Goal: Task Accomplishment & Management: Manage account settings

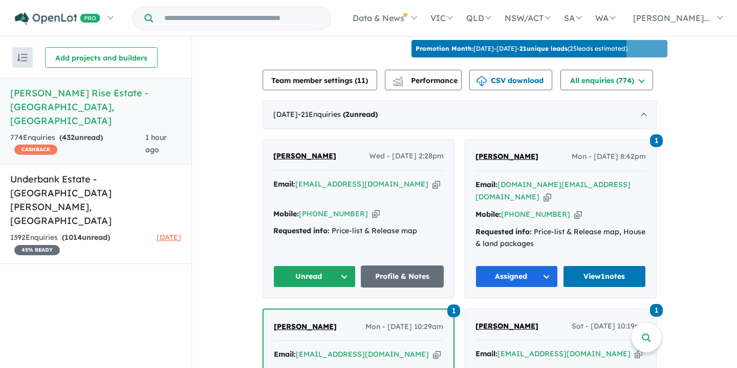
scroll to position [349, 0]
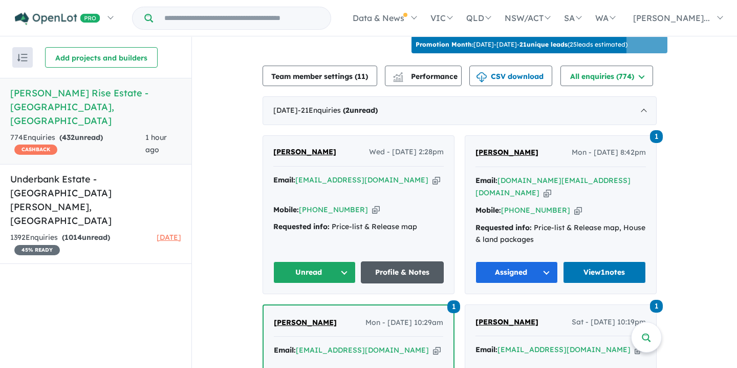
click at [415, 261] on link "Profile & Notes" at bounding box center [402, 272] width 83 height 22
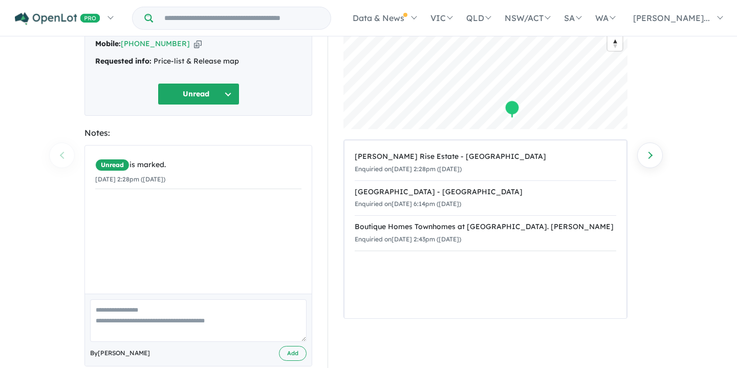
scroll to position [108, 0]
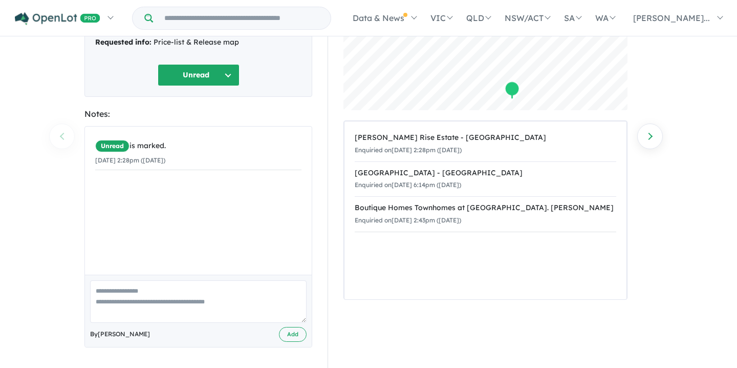
click at [94, 292] on textarea at bounding box center [198, 301] width 217 height 42
paste textarea "**********"
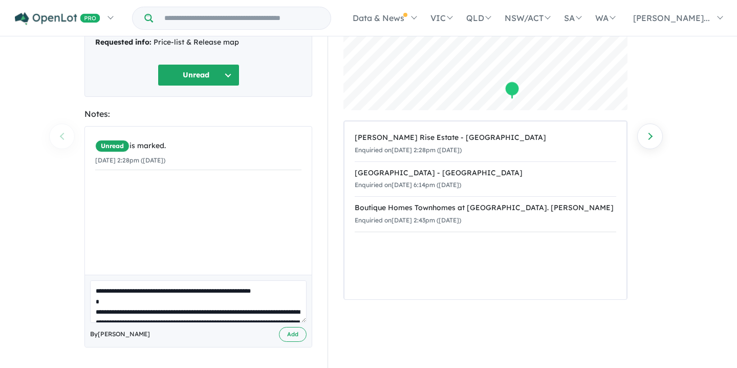
scroll to position [349, 0]
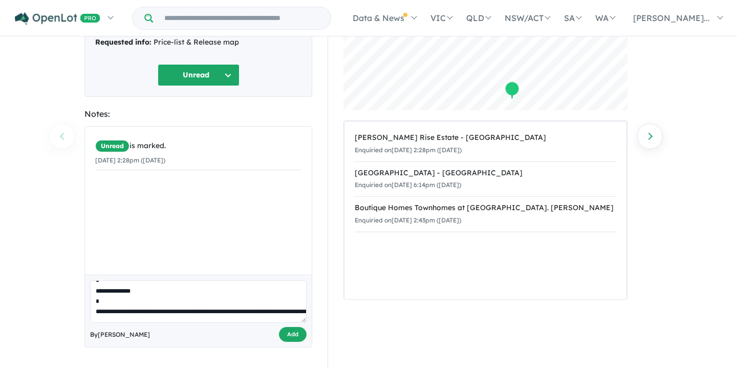
type textarea "**********"
click at [291, 334] on button "Add" at bounding box center [293, 334] width 28 height 15
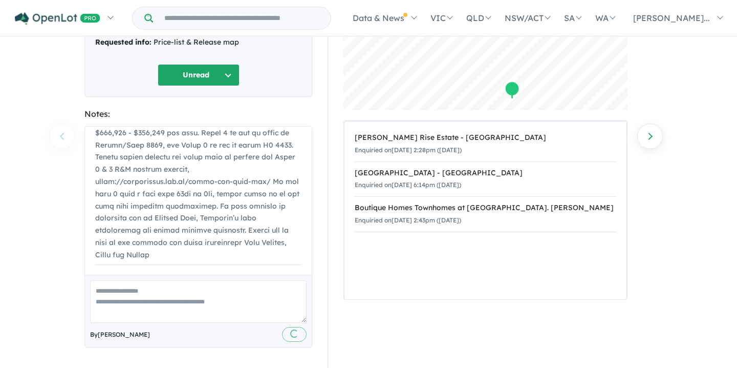
scroll to position [0, 0]
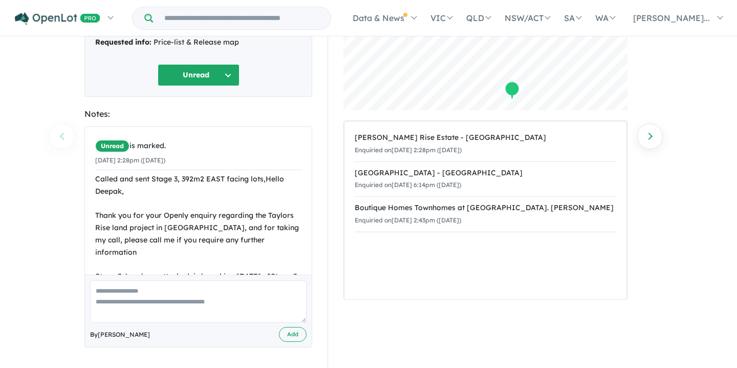
click at [227, 72] on button "Unread" at bounding box center [199, 75] width 82 height 22
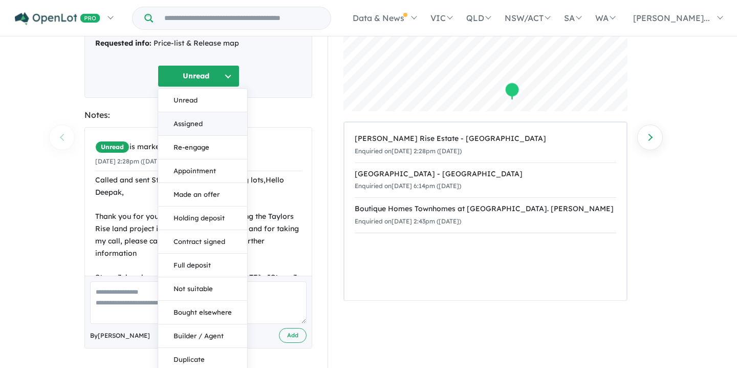
click at [193, 122] on button "Assigned" at bounding box center [202, 124] width 89 height 24
